Goal: Task Accomplishment & Management: Manage account settings

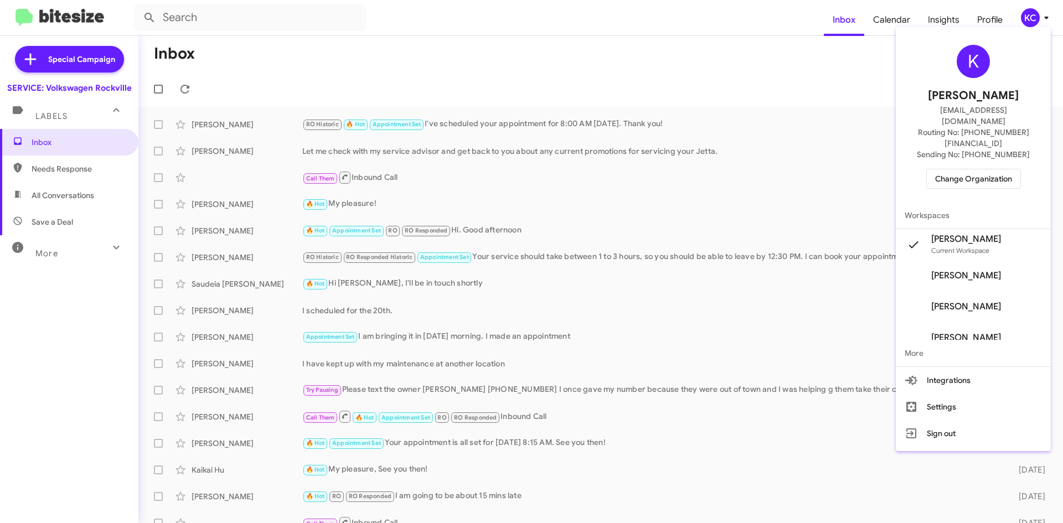
click at [185, 86] on div at bounding box center [531, 261] width 1063 height 523
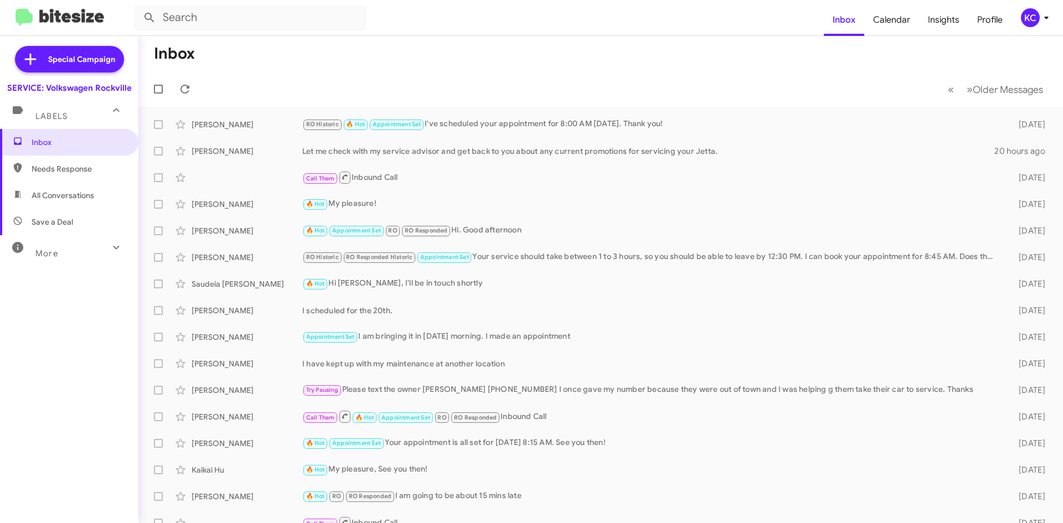
click at [1033, 14] on div "KC" at bounding box center [1030, 17] width 19 height 19
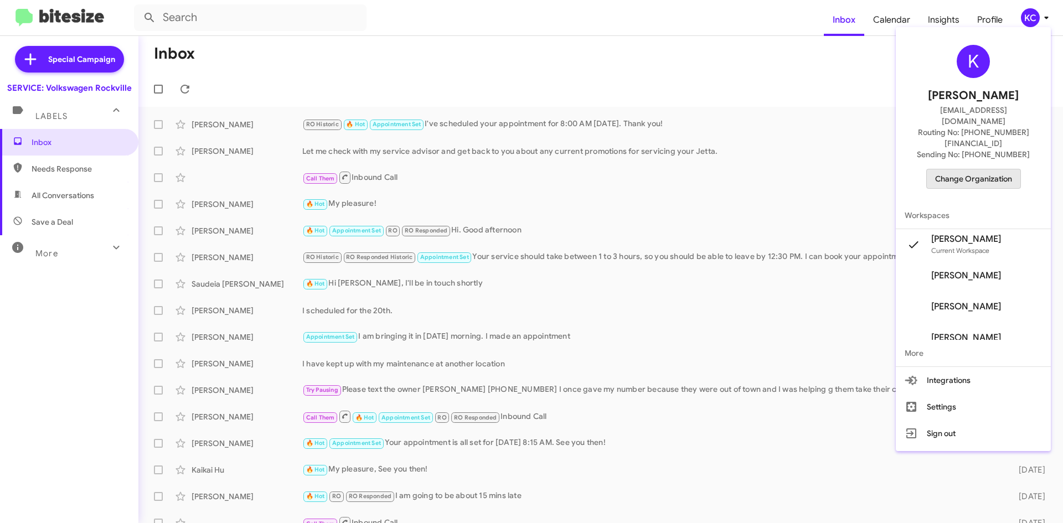
click at [1001, 169] on span "Change Organization" at bounding box center [973, 178] width 77 height 19
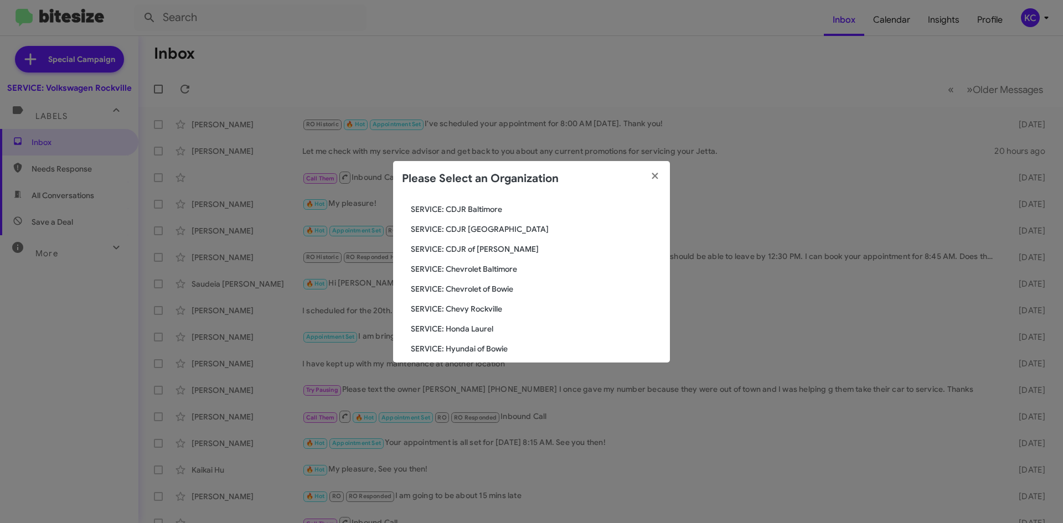
scroll to position [111, 0]
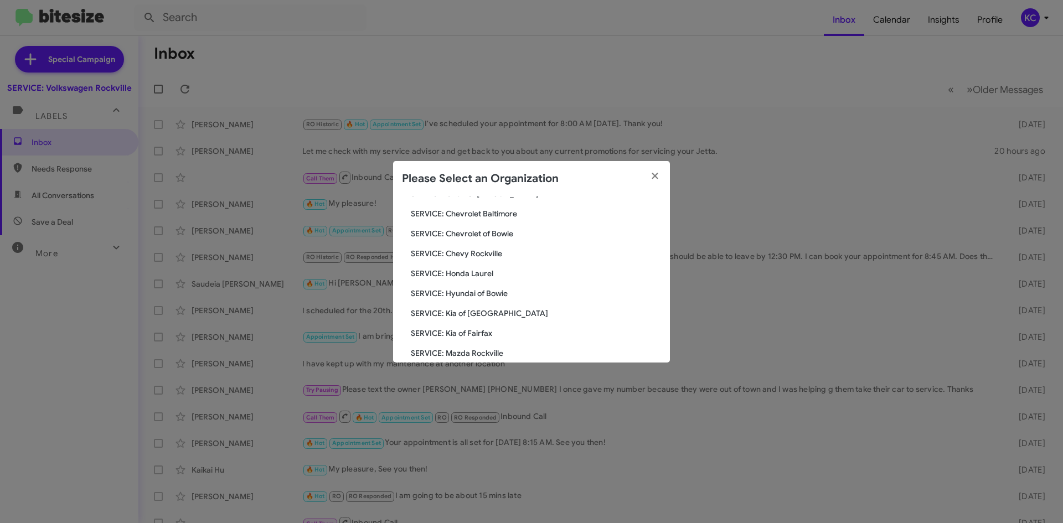
click at [498, 289] on span "SERVICE: Hyundai of Bowie" at bounding box center [536, 293] width 250 height 11
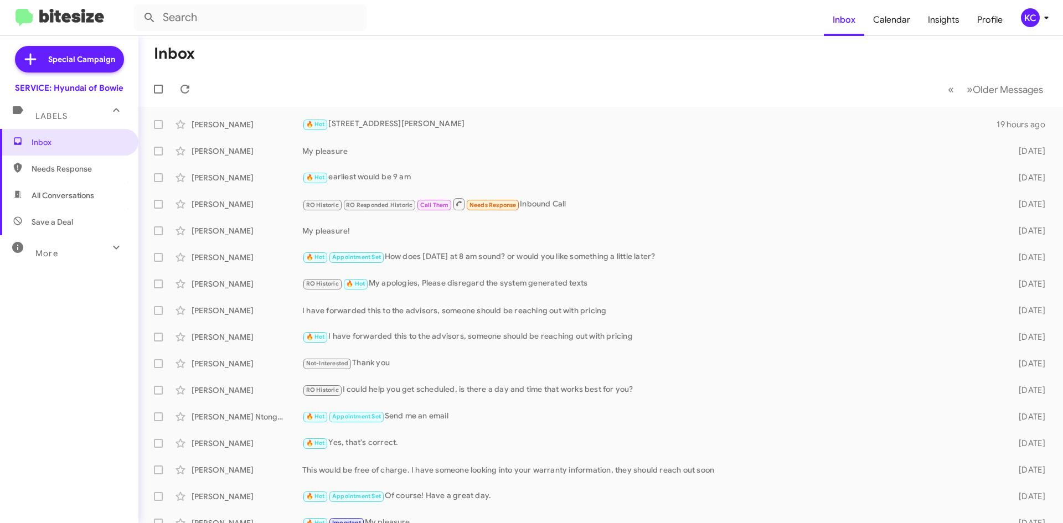
click at [1037, 19] on div "KC" at bounding box center [1030, 17] width 19 height 19
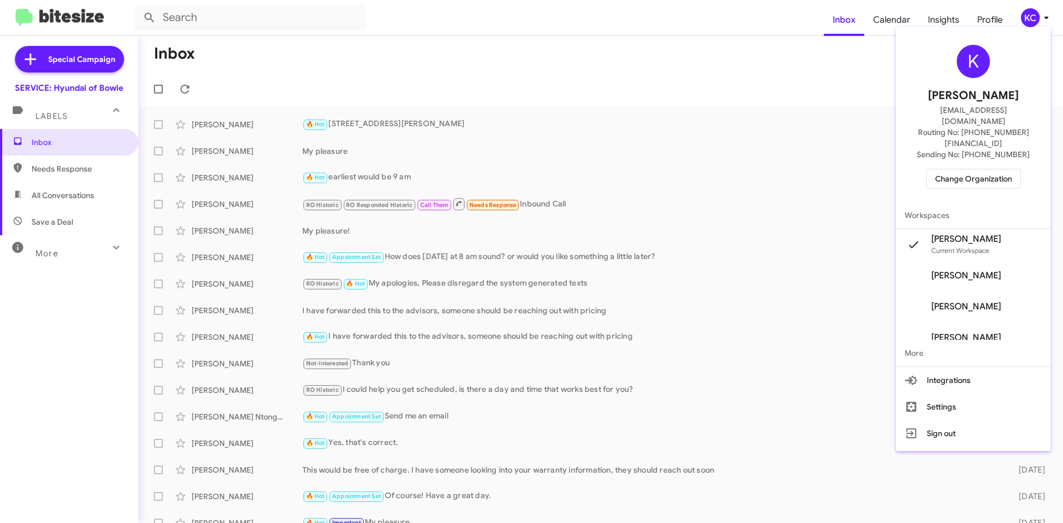
click at [955, 169] on span "Change Organization" at bounding box center [973, 178] width 77 height 19
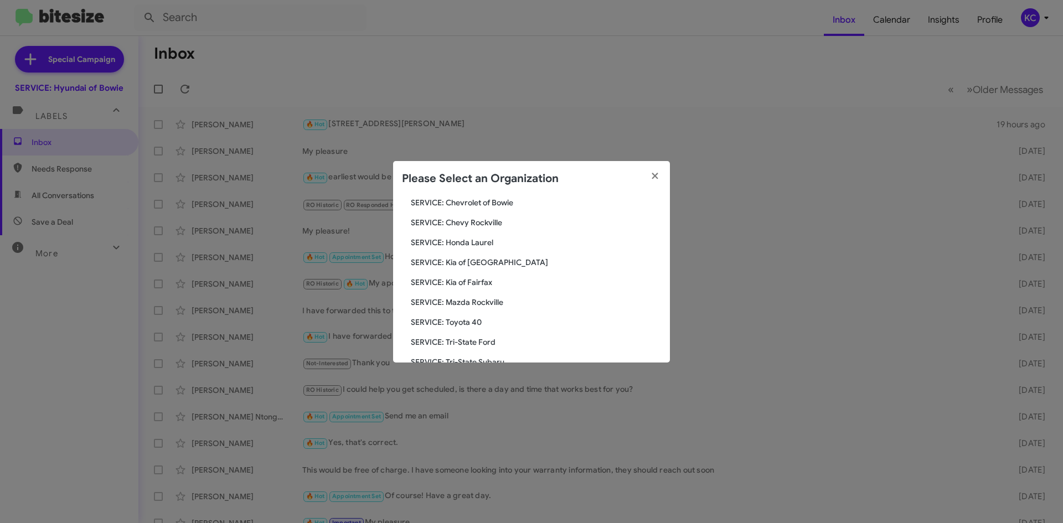
scroll to position [166, 0]
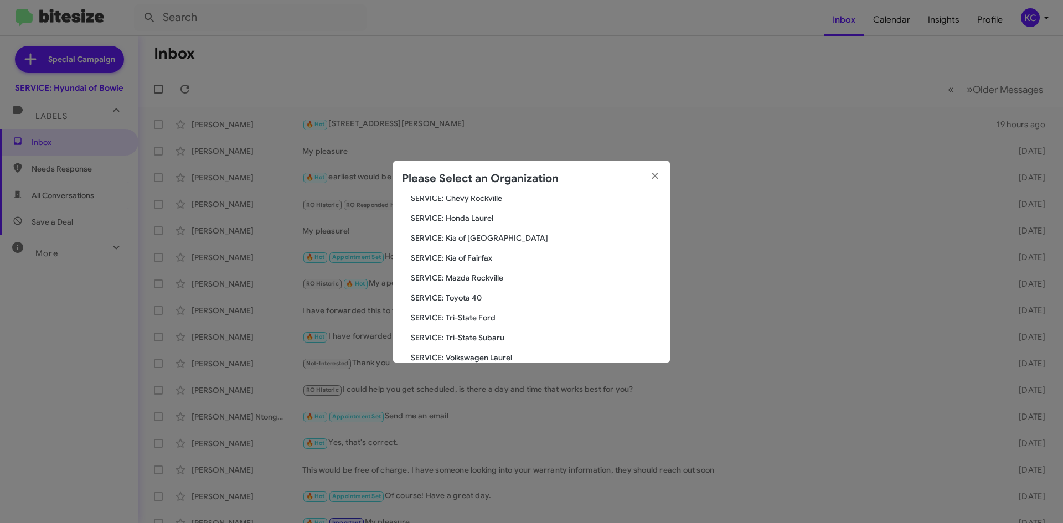
click at [497, 261] on span "SERVICE: Kia of Fairfax" at bounding box center [536, 257] width 250 height 11
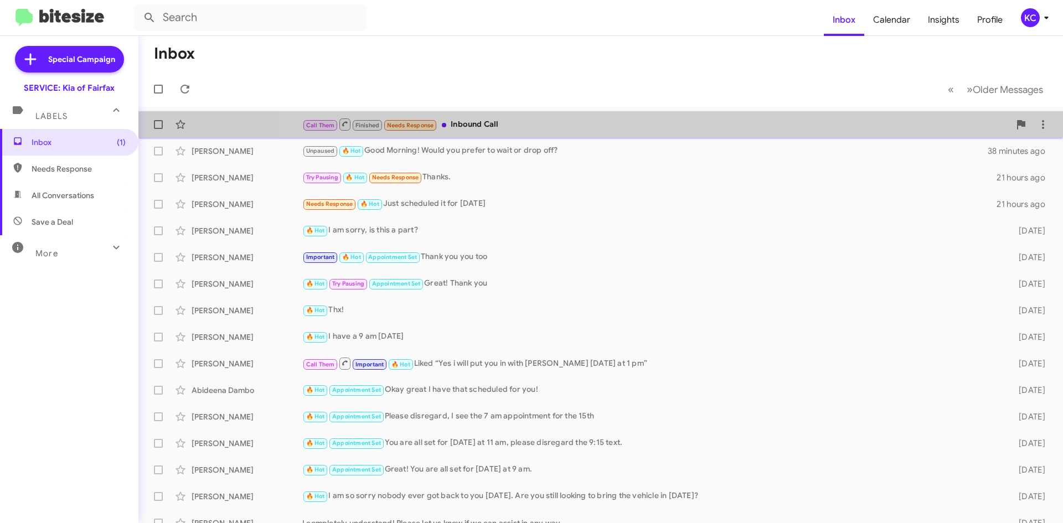
click at [793, 112] on span "Call Them Finished Needs Response Inbound Call 23 minutes ago" at bounding box center [600, 124] width 924 height 27
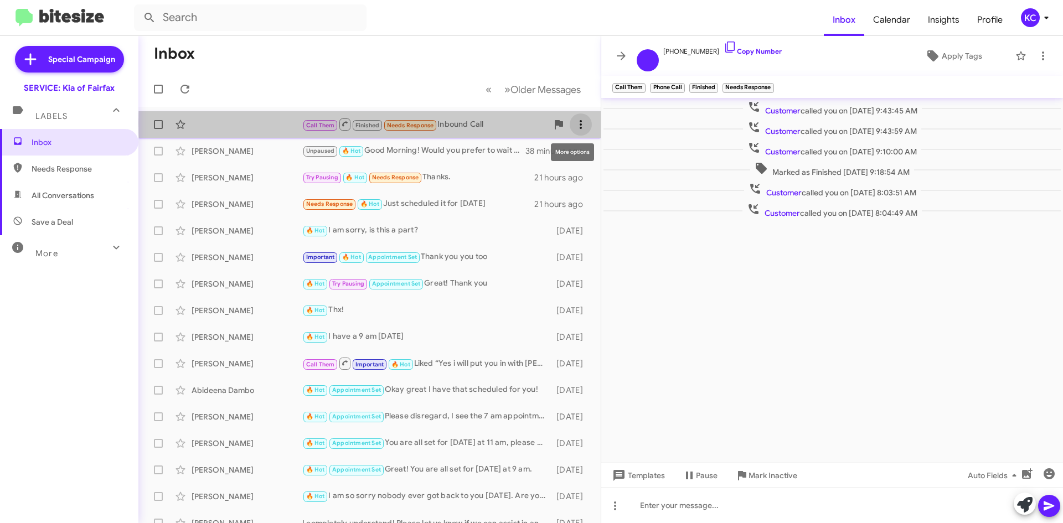
click at [581, 123] on span at bounding box center [581, 124] width 22 height 13
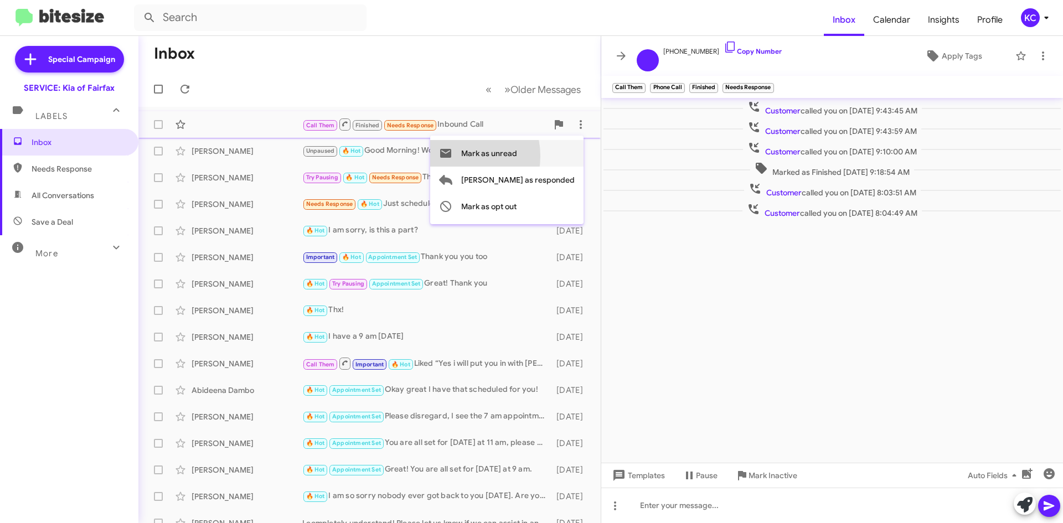
click at [500, 156] on button "Mark as unread" at bounding box center [506, 153] width 153 height 27
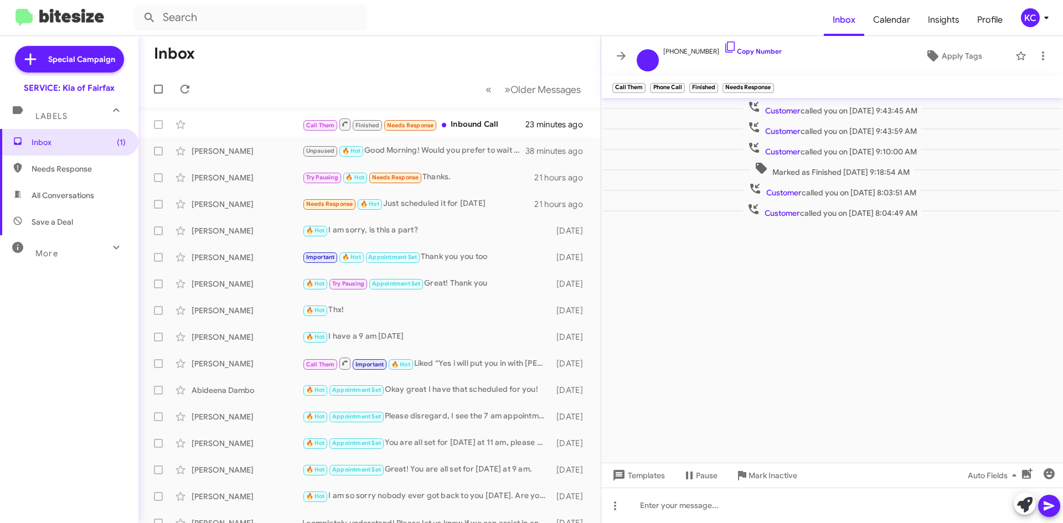
click at [360, 60] on mat-toolbar-row "Inbox" at bounding box center [369, 53] width 462 height 35
